Goal: Task Accomplishment & Management: Use online tool/utility

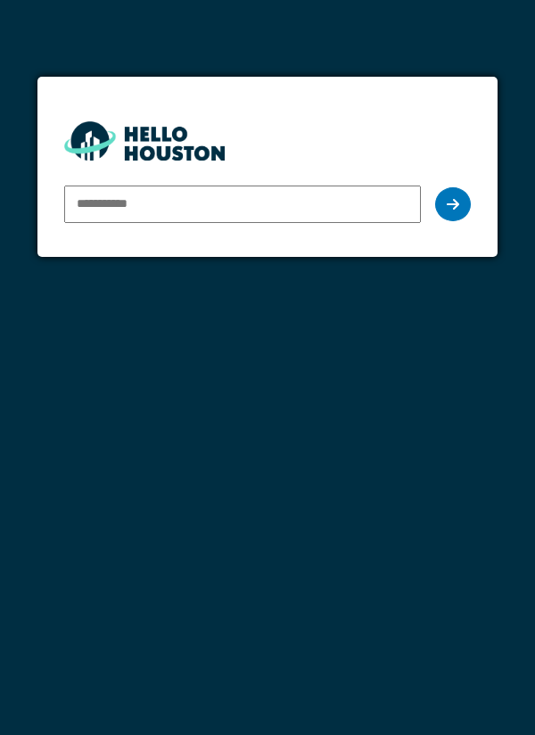
click at [205, 209] on input "email" at bounding box center [242, 203] width 357 height 37
type input "**********"
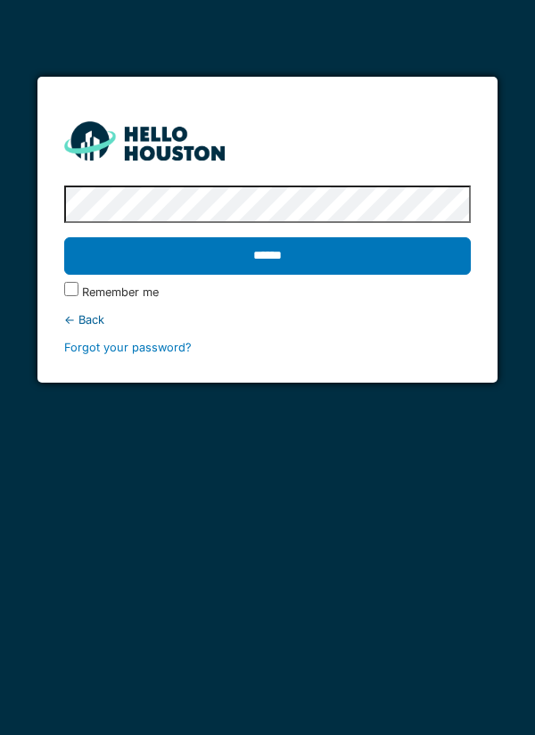
click at [336, 258] on input "******" at bounding box center [267, 255] width 407 height 37
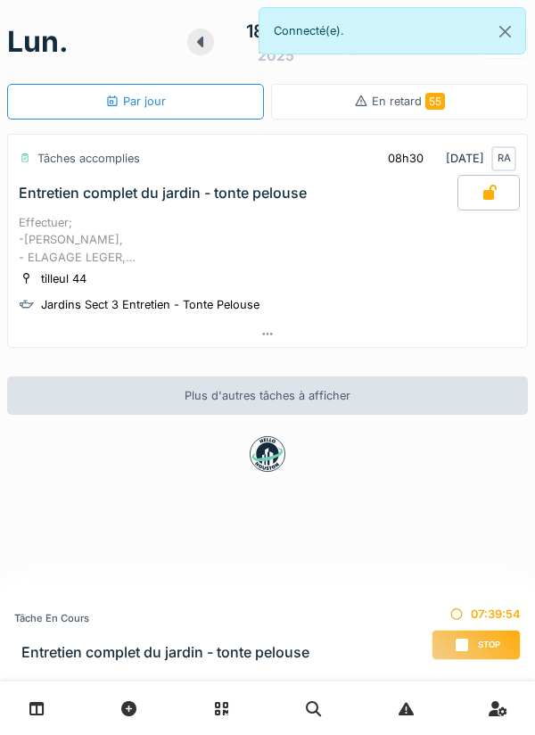
click at [49, 707] on link at bounding box center [36, 708] width 45 height 42
